Goal: Task Accomplishment & Management: Complete application form

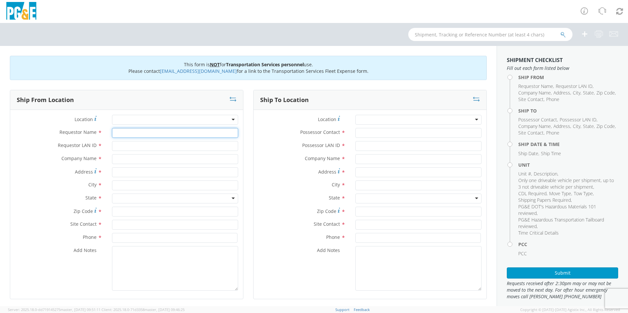
click at [132, 134] on input "Requestor Name *" at bounding box center [175, 133] width 126 height 10
type input "[PERSON_NAME]"
type input "JN5H"
type input "PG&E"
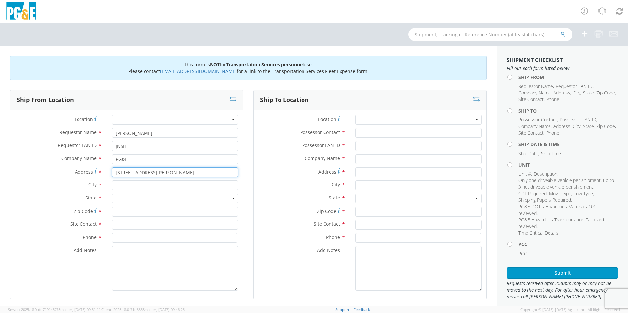
type input "[STREET_ADDRESS][PERSON_NAME]"
type input "Antioch"
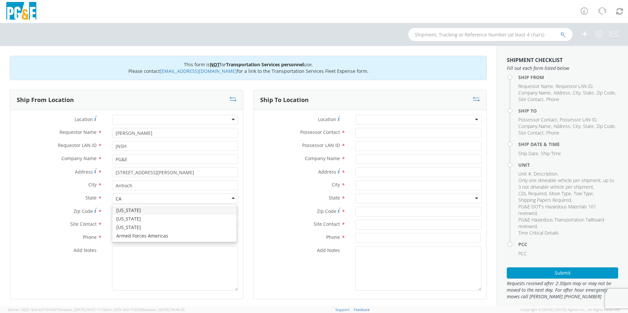
type input "CA"
type input "ca"
type input "94509"
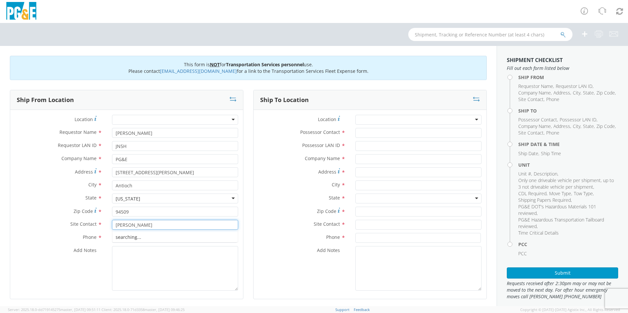
type input "[PERSON_NAME]"
type input "[PHONE_NUMBER]"
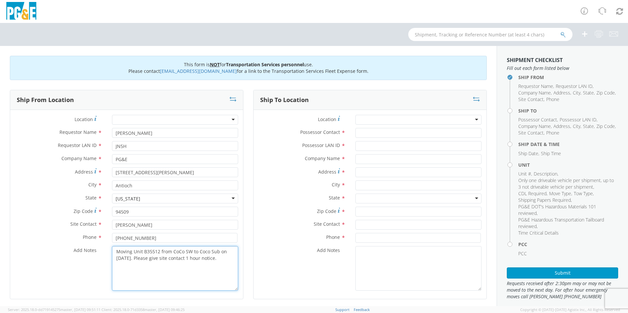
drag, startPoint x: 217, startPoint y: 256, endPoint x: 114, endPoint y: 252, distance: 103.9
click at [114, 252] on textarea "Moving Unit B35512 from CoCo SW to Coco Sub on [DATE]. Please give site contact…" at bounding box center [175, 268] width 126 height 45
type textarea "Moving Unit B35512 from CoCo SW to Coco Sub on [DATE]. Please give site contact…"
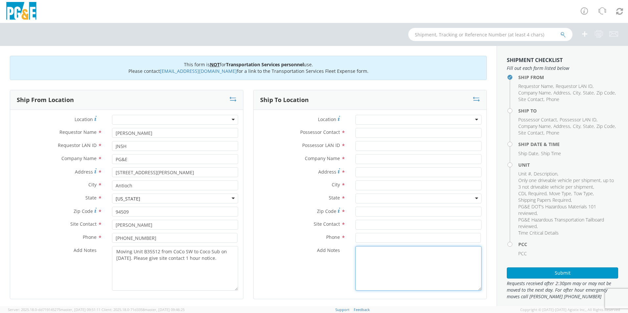
paste textarea "Moving Unit B35512 from CoCo SW to Coco Sub on [DATE]. Please give site contact…"
type textarea "Moving Unit B35512 from CoCo SW to Coco Sub on [DATE]. Please give site contact…"
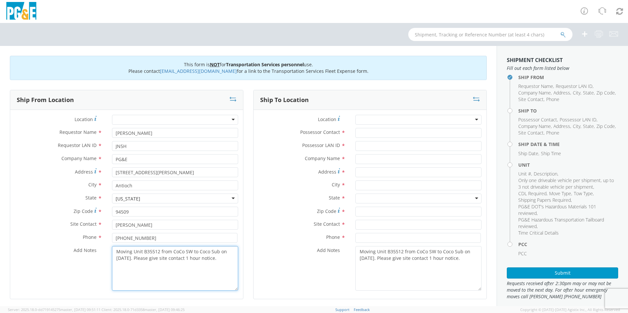
drag, startPoint x: 160, startPoint y: 251, endPoint x: 145, endPoint y: 251, distance: 15.1
click at [145, 251] on textarea "Moving Unit B35512 from CoCo SW to Coco Sub on [DATE]. Please give site contact…" at bounding box center [175, 268] width 126 height 45
drag, startPoint x: 220, startPoint y: 259, endPoint x: 116, endPoint y: 254, distance: 103.9
click at [115, 253] on textarea "Moving Unit B36457 from CoCo SW to Coco Sub on [DATE]. Please give site contact…" at bounding box center [175, 268] width 126 height 45
type textarea "Moving Unit B36457 from CoCo SW to Coco Sub on [DATE]. Please give site contact…"
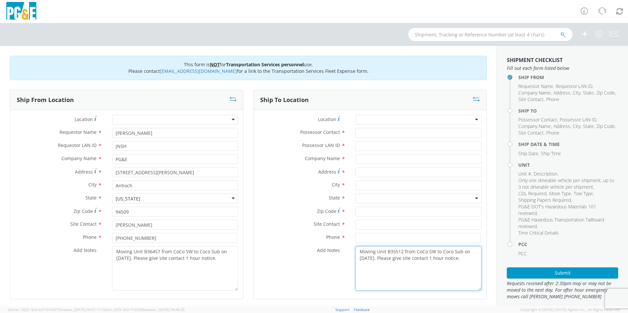
drag, startPoint x: 459, startPoint y: 261, endPoint x: 354, endPoint y: 252, distance: 105.2
click at [355, 252] on textarea "Moving Unit B35512 from CoCo SW to Coco Sub on [DATE]. Please give site contact…" at bounding box center [418, 268] width 126 height 45
paste textarea "6457"
type textarea "Moving Unit B36457 from CoCo SW to Coco Sub on [DATE]. Please give site contact…"
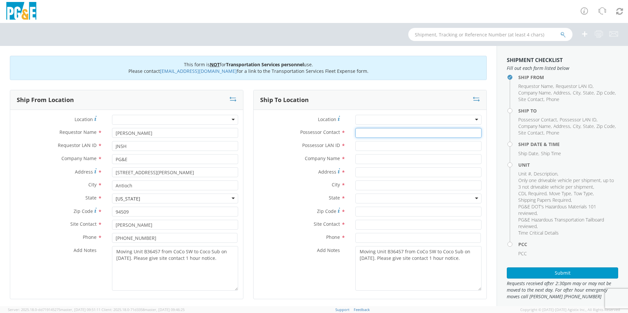
click at [374, 136] on input "Possessor Contact *" at bounding box center [418, 133] width 126 height 10
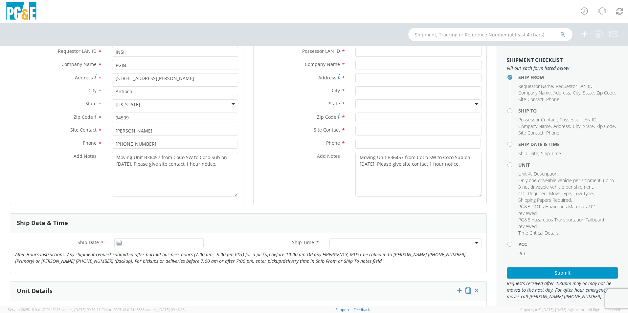
scroll to position [99, 0]
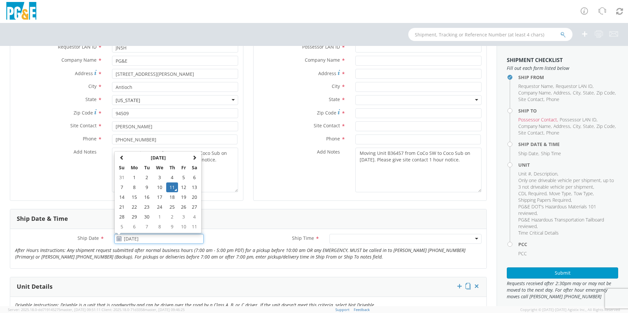
click at [130, 241] on input "[DATE]" at bounding box center [158, 239] width 89 height 10
click at [183, 186] on td "12" at bounding box center [183, 188] width 11 height 10
type input "[DATE]"
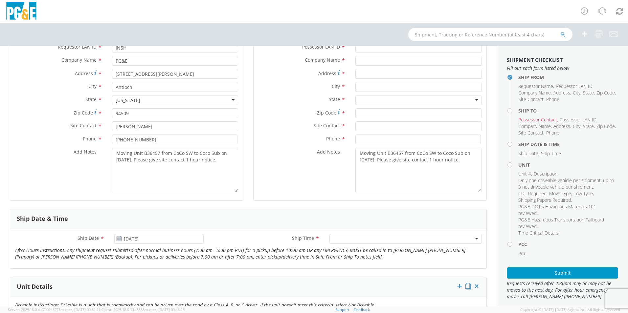
click at [399, 237] on div at bounding box center [405, 239] width 152 height 10
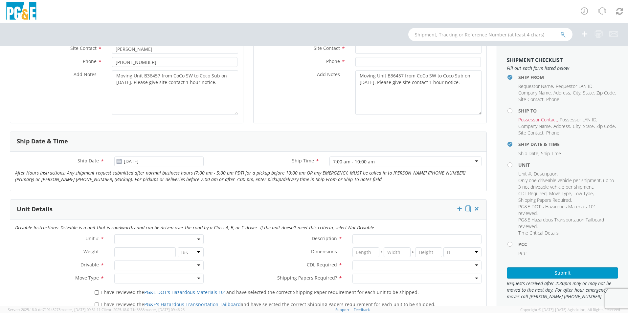
scroll to position [197, 0]
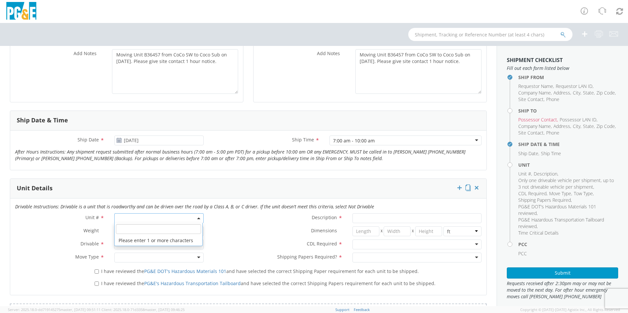
click at [130, 218] on span at bounding box center [158, 219] width 89 height 10
click at [144, 233] on input "search" at bounding box center [158, 229] width 85 height 10
type input "B36457"
type input "EQ; MATERIAL HANDLER"
type input "0"
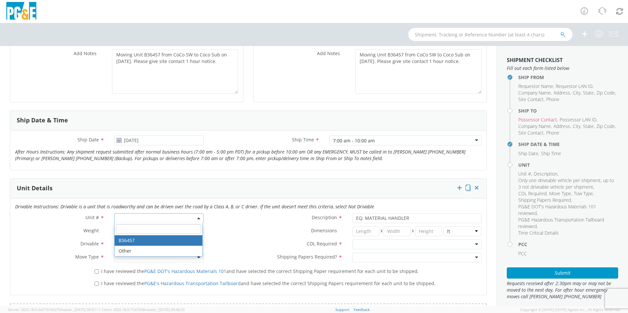
select select "B36457"
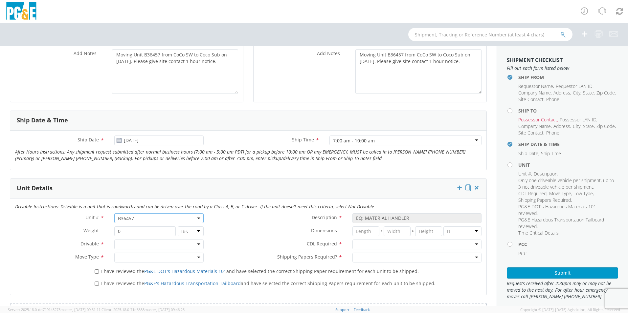
click at [137, 245] on div at bounding box center [158, 245] width 89 height 10
click at [126, 260] on div at bounding box center [158, 258] width 89 height 10
click at [96, 272] on input "I have reviewed the PG&E DOT's Hazardous Materials 101 and have selected the co…" at bounding box center [97, 272] width 4 height 4
checkbox input "true"
click at [97, 285] on input "I have reviewed the PG&E's Hazardous Transportation Tailboard and have selected…" at bounding box center [97, 284] width 4 height 4
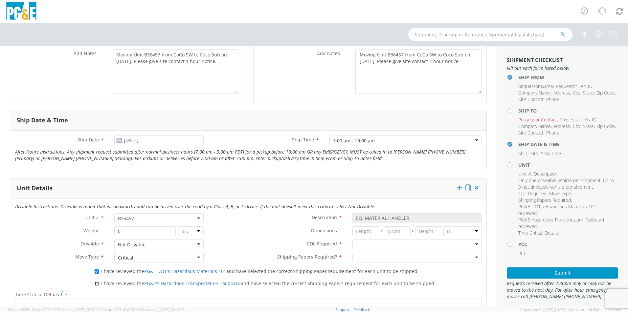
checkbox input "true"
click at [385, 243] on div at bounding box center [416, 245] width 129 height 10
click at [369, 259] on div at bounding box center [416, 258] width 129 height 10
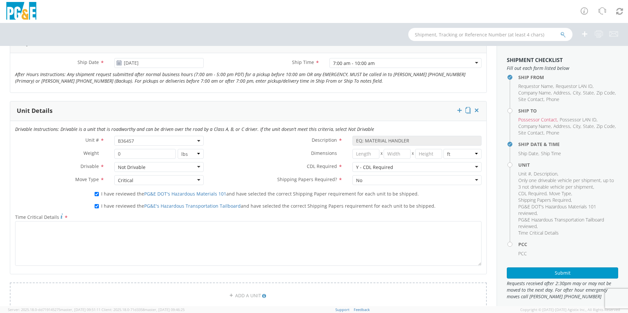
scroll to position [328, 0]
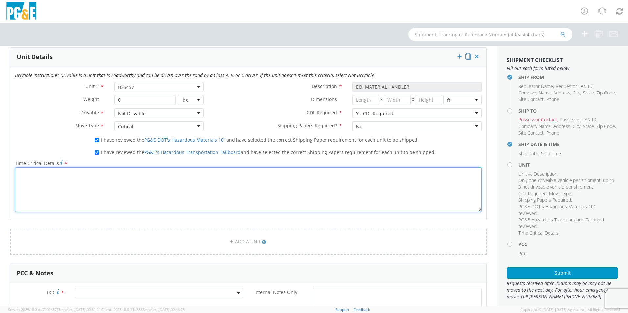
paste textarea "Moving Unit B36457 from CoCo SW to Coco Sub on [DATE]. Please give site contact…"
type textarea "Moving Unit B36457 from CoCo SW to Coco Sub on [DATE]. Please give site contact…"
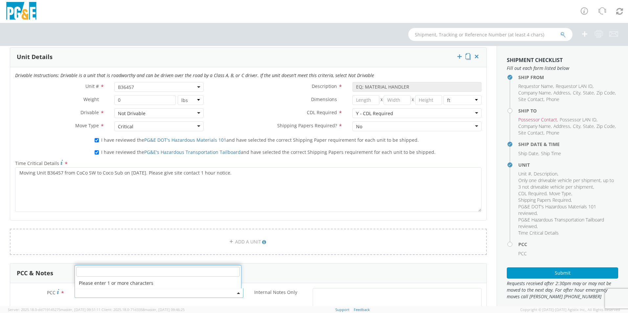
click at [105, 290] on span at bounding box center [159, 293] width 169 height 10
click at [112, 270] on input "number" at bounding box center [158, 272] width 164 height 10
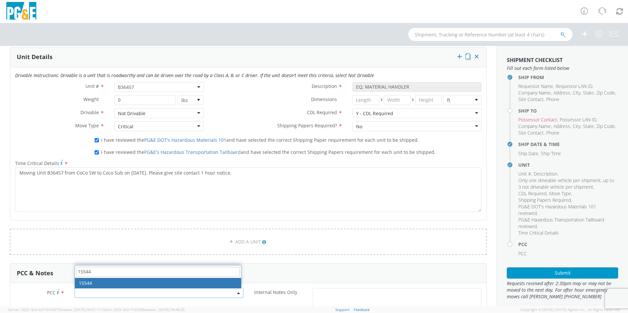
type input "15544"
select select "15544"
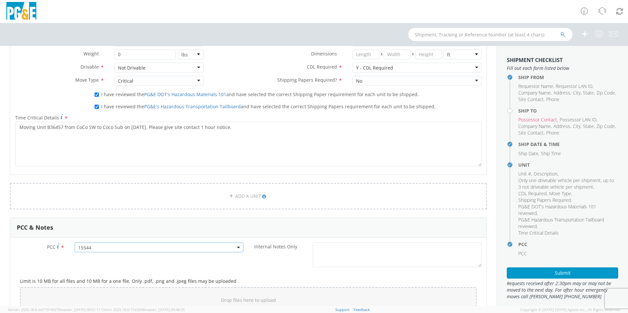
scroll to position [493, 0]
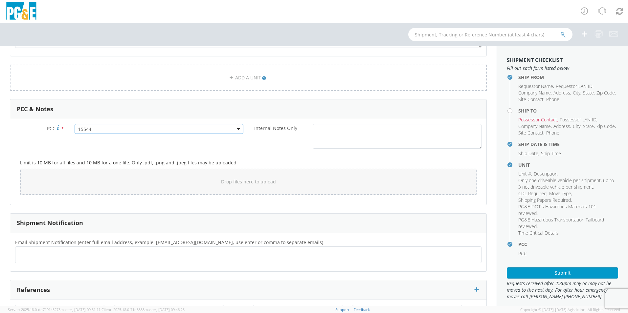
click at [63, 256] on ul at bounding box center [248, 255] width 461 height 11
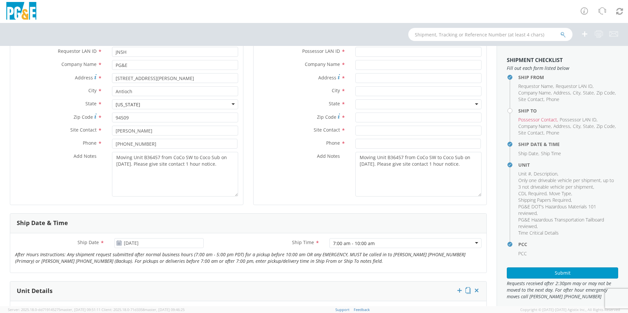
scroll to position [0, 0]
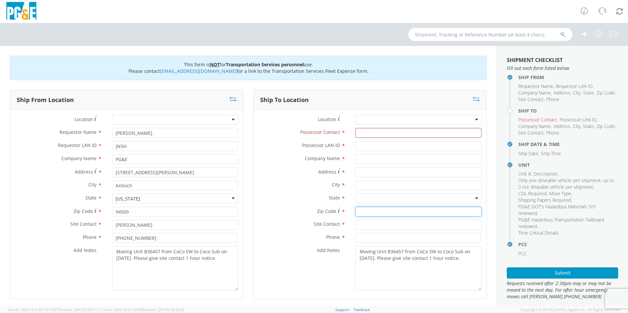
click at [365, 213] on input "Zip Code *" at bounding box center [418, 212] width 126 height 10
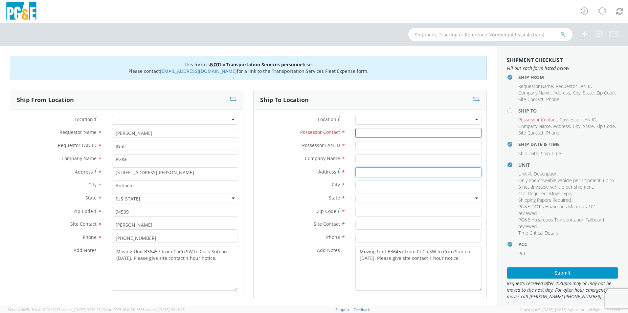
click at [367, 172] on input "Address *" at bounding box center [418, 173] width 126 height 10
type input "[STREET_ADDRESS]"
type input "Antioch"
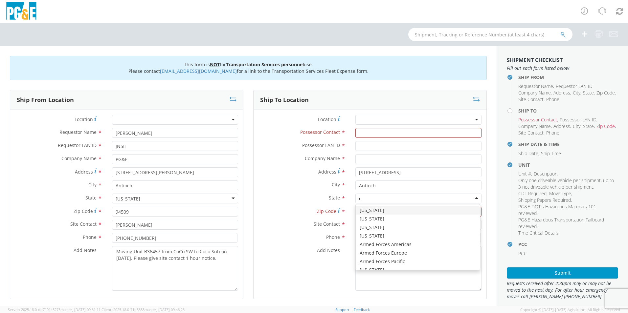
type input "CA"
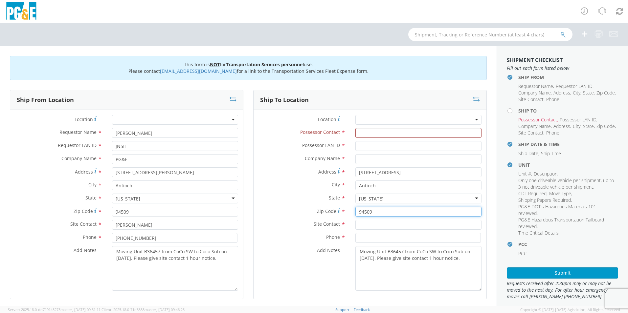
type input "94509"
click at [359, 136] on input "Possessor Contact *" at bounding box center [418, 133] width 126 height 10
click at [373, 224] on input "text" at bounding box center [418, 225] width 126 height 10
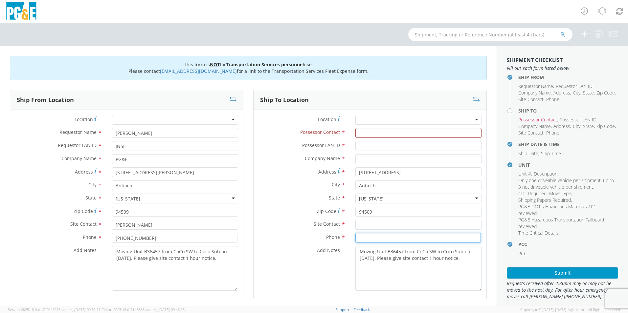
click at [377, 237] on input at bounding box center [417, 238] width 125 height 10
click at [386, 135] on input "Possessor Contact *" at bounding box center [418, 133] width 126 height 10
click at [380, 132] on input "Possessor Contact *" at bounding box center [418, 133] width 126 height 10
type input "[PERSON_NAME]"
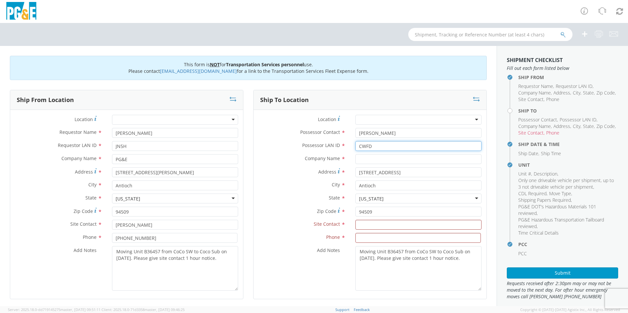
type input "CWFD"
type input "PG&E"
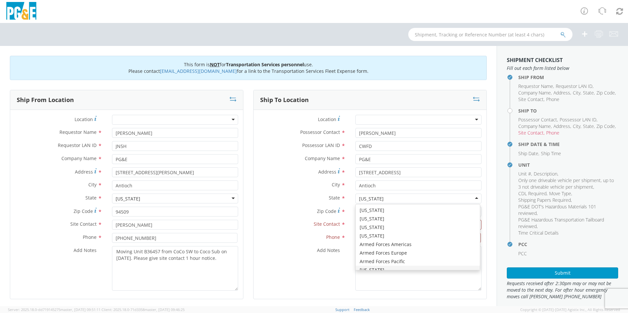
scroll to position [61, 0]
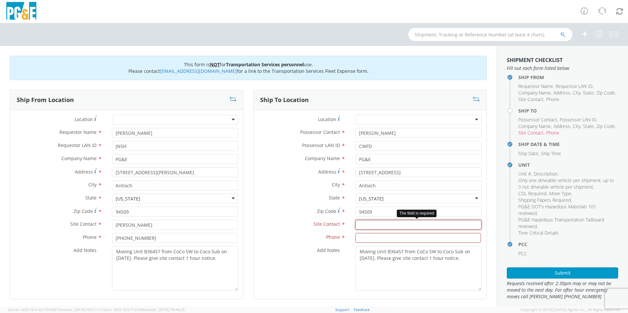
click at [378, 226] on input "text" at bounding box center [418, 225] width 126 height 10
click at [375, 227] on input "text" at bounding box center [418, 225] width 126 height 10
type input "[PERSON_NAME]"
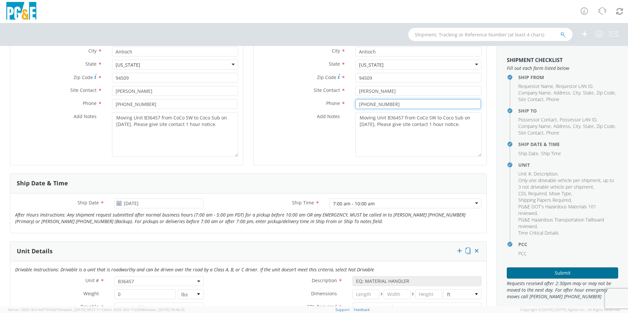
scroll to position [131, 0]
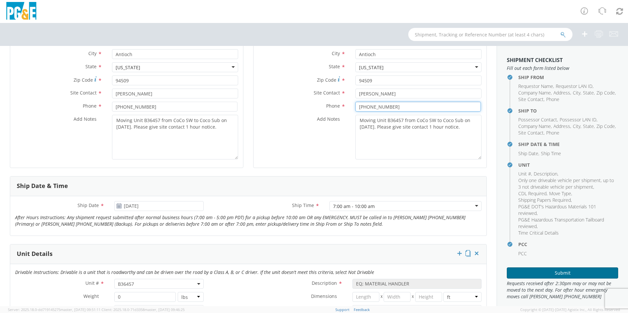
type input "[PHONE_NUMBER]"
click at [543, 274] on button "Submit" at bounding box center [562, 273] width 111 height 11
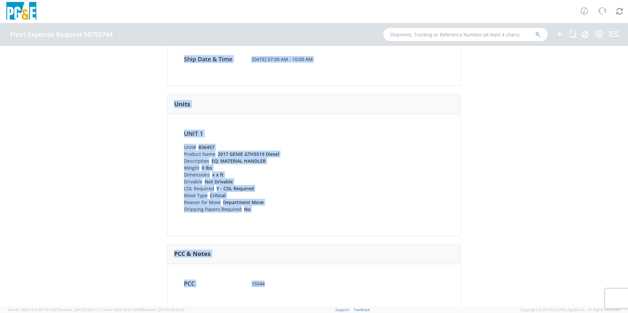
scroll to position [227, 0]
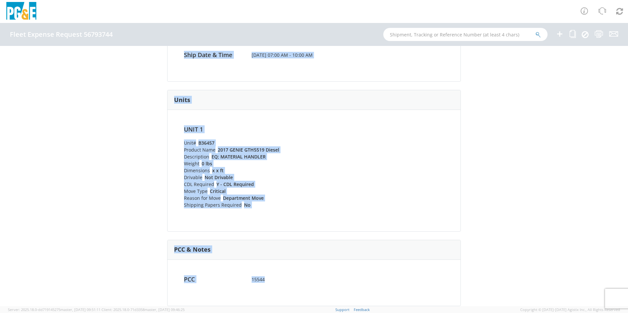
drag, startPoint x: 164, startPoint y: 62, endPoint x: 428, endPoint y: 325, distance: 371.9
click at [428, 313] on html "annexa Batch Shipping Guide Created with Sketch. calendar Created with Sketch." at bounding box center [314, 156] width 628 height 313
copy div "Fleet Expense Request 56793744 (Completed) Shipping Information Request Informa…"
drag, startPoint x: 357, startPoint y: 106, endPoint x: 368, endPoint y: 122, distance: 19.1
click at [357, 106] on div "Units" at bounding box center [314, 100] width 293 height 20
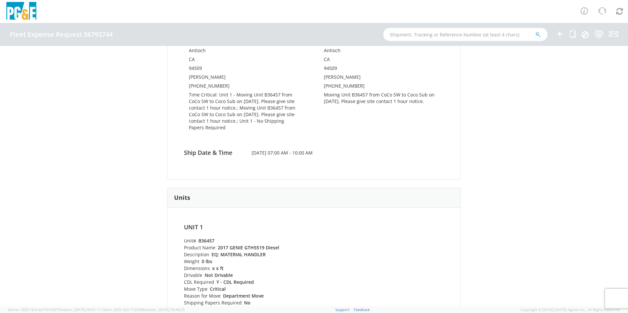
scroll to position [0, 0]
